Goal: Find specific page/section: Find specific page/section

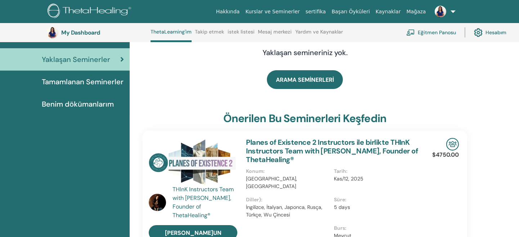
scroll to position [83, 0]
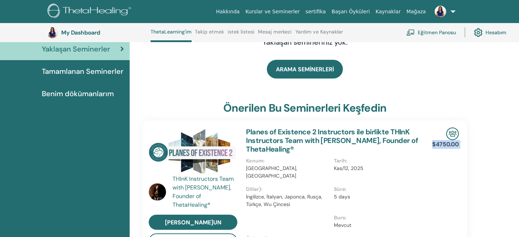
click at [519, 154] on html "Hakkında Kurslar ve [DEMOGRAPHIC_DATA] sertifika Başarı Öyküleri Kaynaklar [GEO…" at bounding box center [259, 35] width 519 height 237
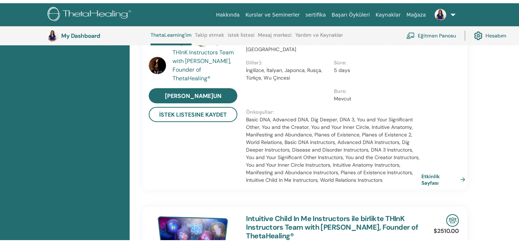
scroll to position [0, 0]
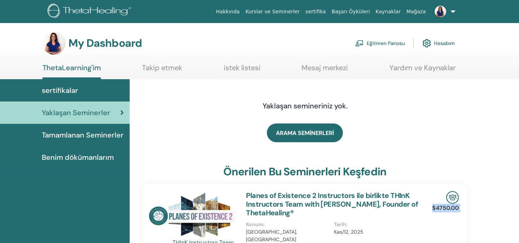
click at [381, 43] on link "Eğitmen Panosu" at bounding box center [380, 43] width 50 height 16
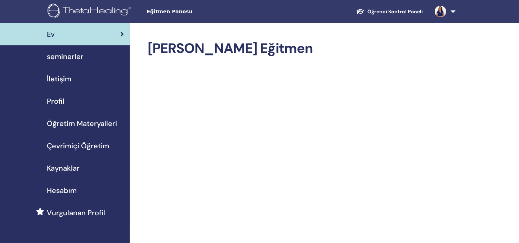
click at [64, 56] on span "seminerler" at bounding box center [65, 56] width 37 height 11
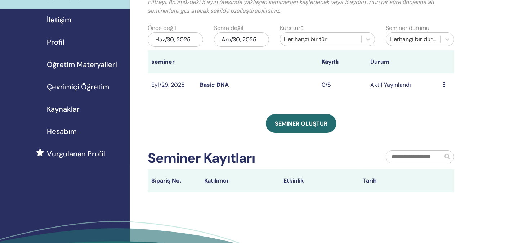
scroll to position [58, 0]
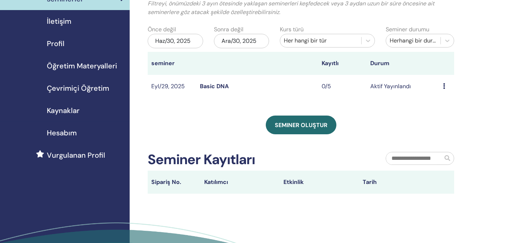
click at [210, 85] on link "Basic DNA" at bounding box center [214, 86] width 29 height 8
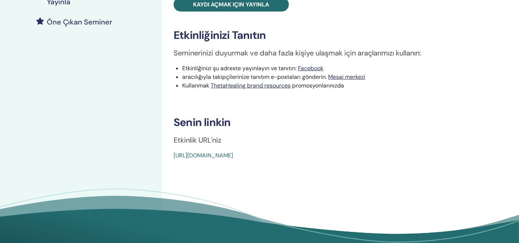
scroll to position [196, 0]
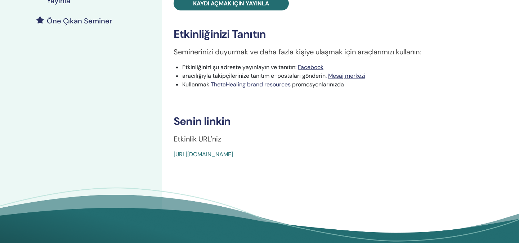
drag, startPoint x: 336, startPoint y: 154, endPoint x: 170, endPoint y: 161, distance: 166.1
click at [170, 161] on div "Basic DNA Etkinlik tipi Şahsen Etkinlik Durumu Aktif Yayınlandı Kayıtlar 0/5 Se…" at bounding box center [335, 43] width 346 height 432
copy link "https://www.thetahealing.com/seminar-378724-details.html"
